Goal: Check status: Check status

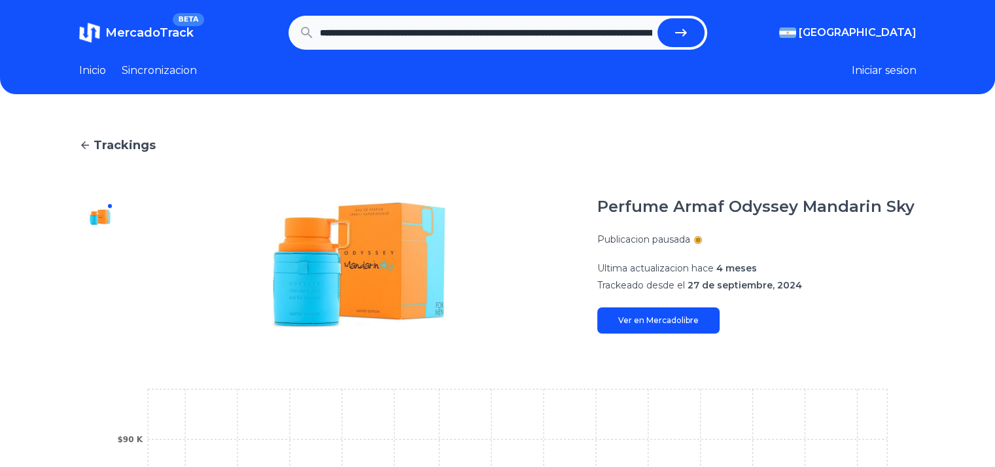
scroll to position [0, 1126]
click at [696, 32] on button "submit" at bounding box center [680, 32] width 47 height 29
type input "**********"
